Goal: Information Seeking & Learning: Learn about a topic

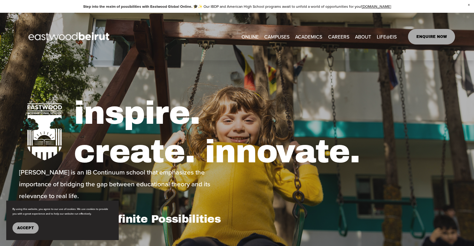
click at [0, 0] on span "Tuition & Financial Aid" at bounding box center [0, 0] width 0 height 0
type input "*****"
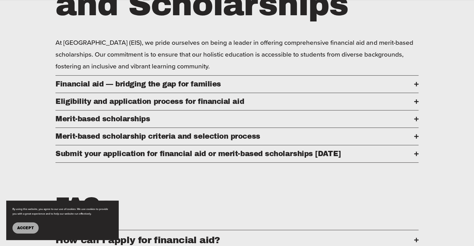
scroll to position [312, 0]
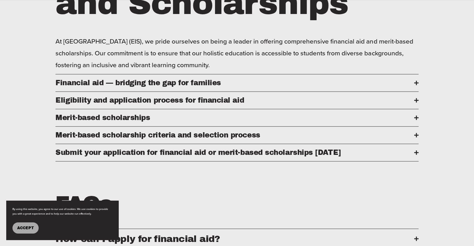
click at [176, 82] on span "Financial aid — bridging the gap for families" at bounding box center [234, 83] width 358 height 8
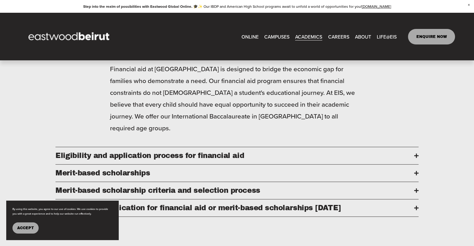
scroll to position [343, 0]
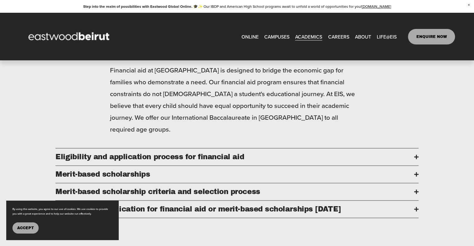
click at [384, 35] on span "LIFE@EIS" at bounding box center [387, 36] width 20 height 9
click at [425, 37] on link "ENQUIRE NOW" at bounding box center [431, 37] width 47 height 16
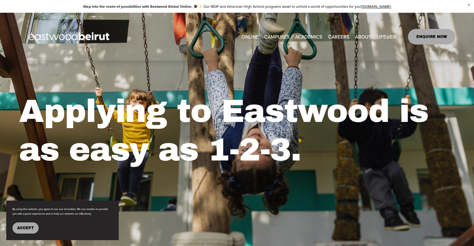
click at [21, 231] on button "Accept" at bounding box center [25, 228] width 26 height 11
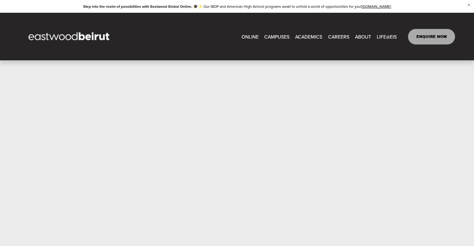
scroll to position [161, 0]
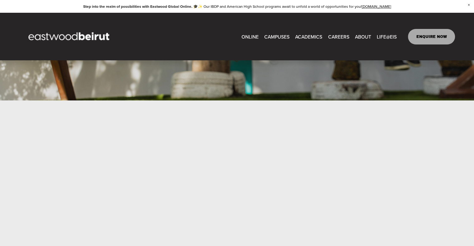
click at [248, 37] on link "ONLINE" at bounding box center [249, 37] width 17 height 10
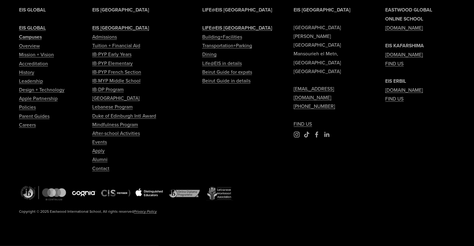
scroll to position [1427, 0]
click at [99, 173] on link "Contact" at bounding box center [100, 168] width 17 height 9
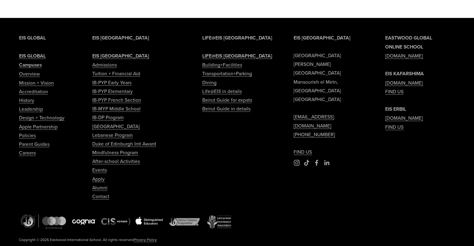
scroll to position [872, 0]
